Goal: Task Accomplishment & Management: Use online tool/utility

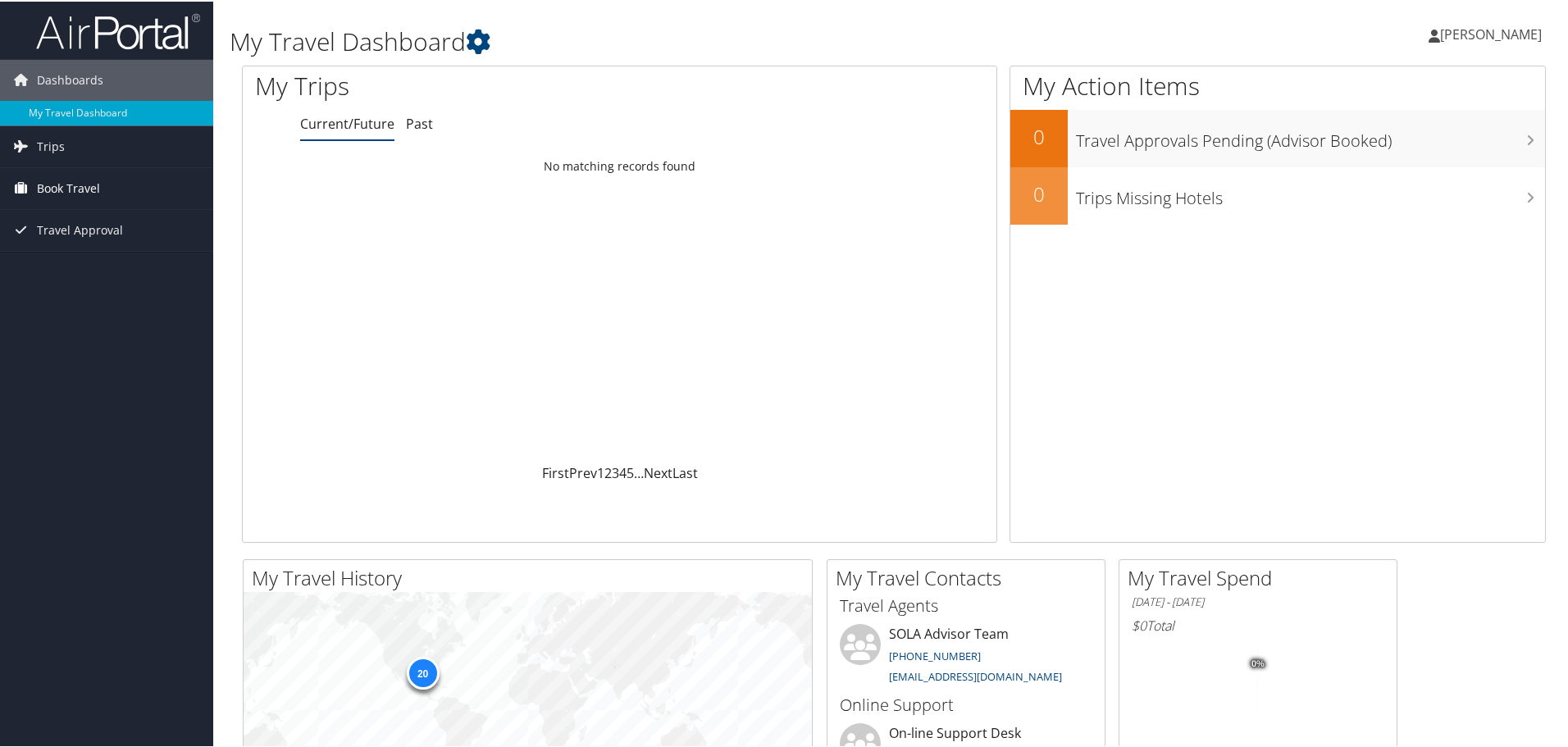
click at [49, 191] on span "Book Travel" at bounding box center [69, 187] width 63 height 41
click at [42, 140] on span "Trips" at bounding box center [51, 145] width 28 height 41
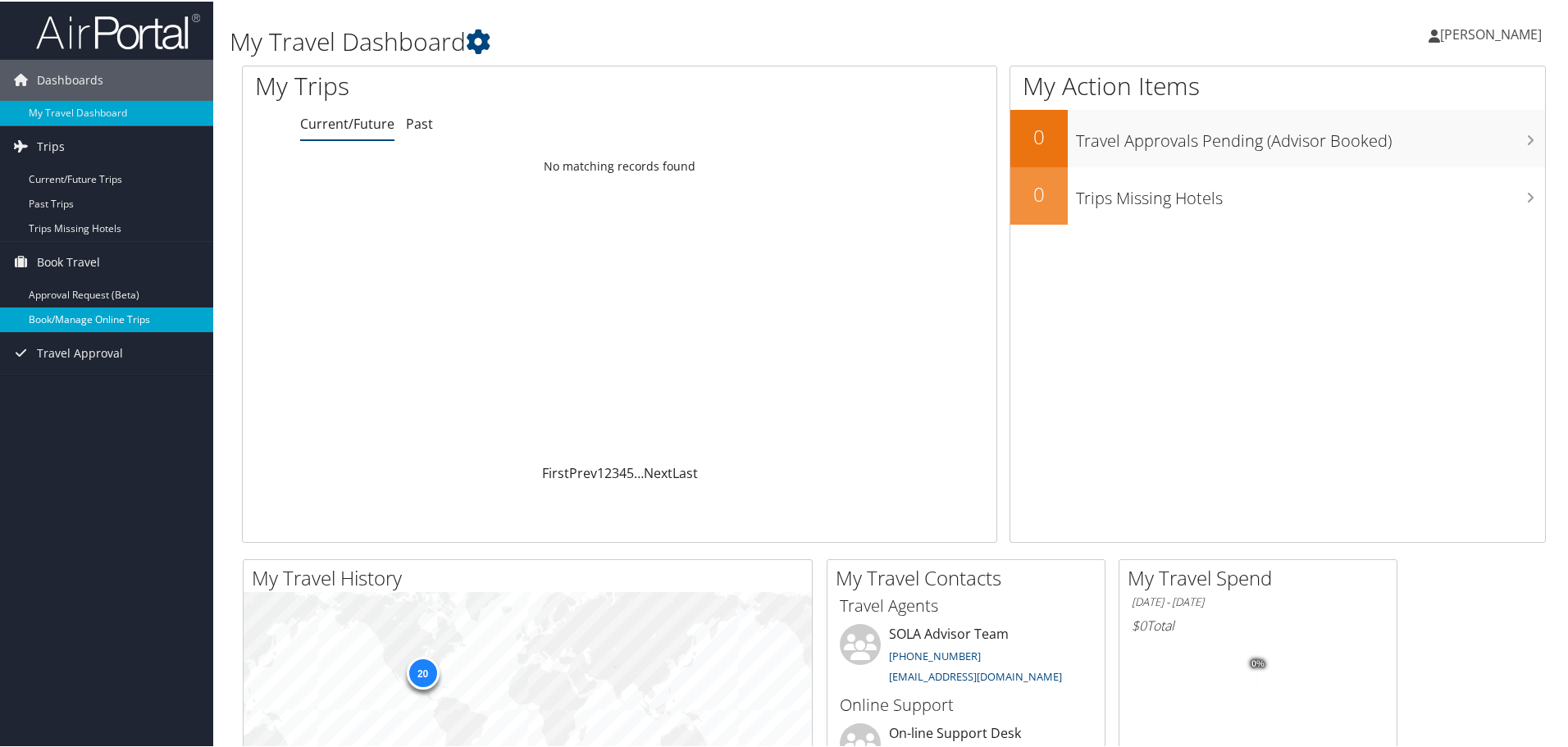
click at [110, 323] on link "Book/Manage Online Trips" at bounding box center [106, 318] width 213 height 25
